Goal: Task Accomplishment & Management: Manage account settings

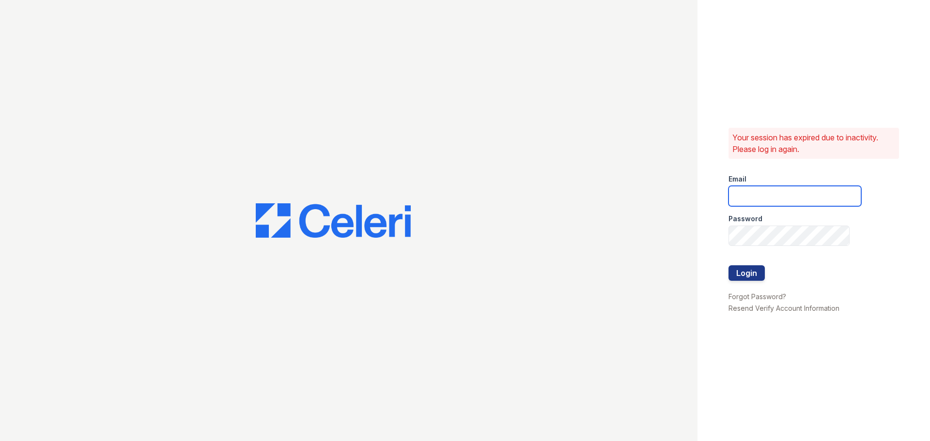
click at [774, 189] on input "email" at bounding box center [794, 196] width 133 height 20
type input "[EMAIL_ADDRESS][DOMAIN_NAME]"
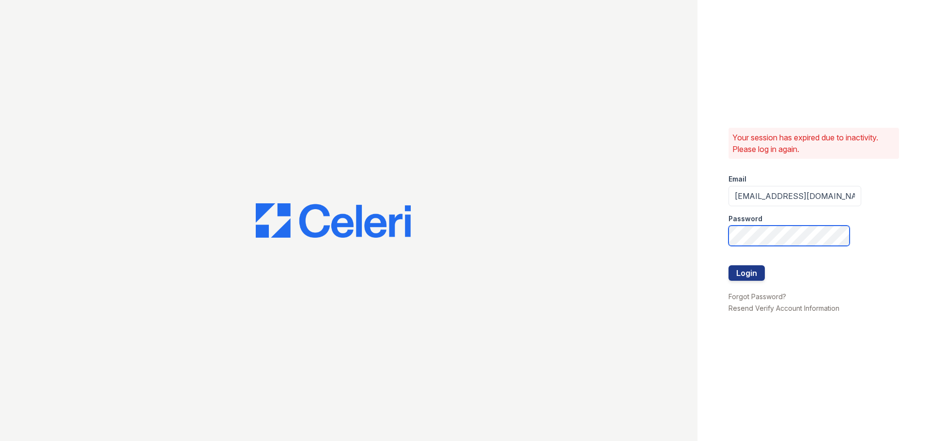
click at [728, 265] on button "Login" at bounding box center [746, 272] width 36 height 15
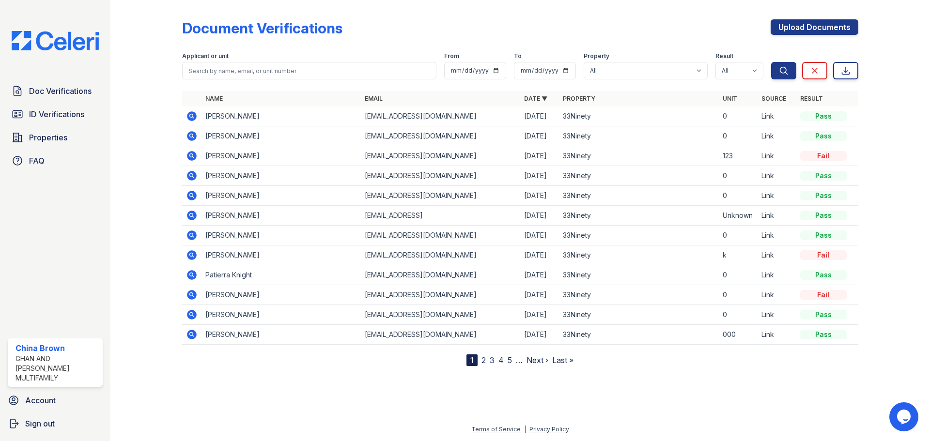
click at [565, 362] on link "Last »" at bounding box center [562, 360] width 21 height 10
